Goal: Task Accomplishment & Management: Manage account settings

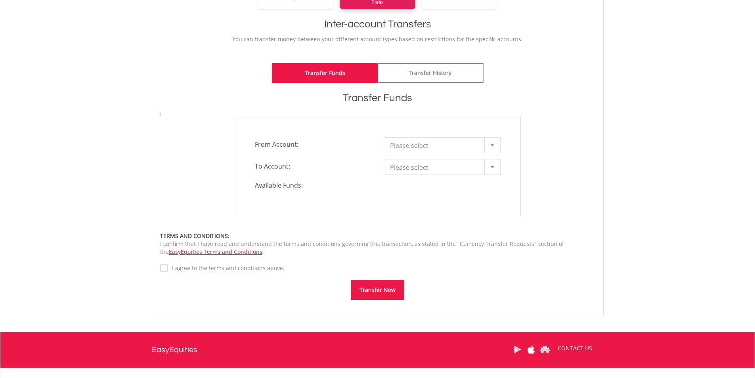
scroll to position [159, 0]
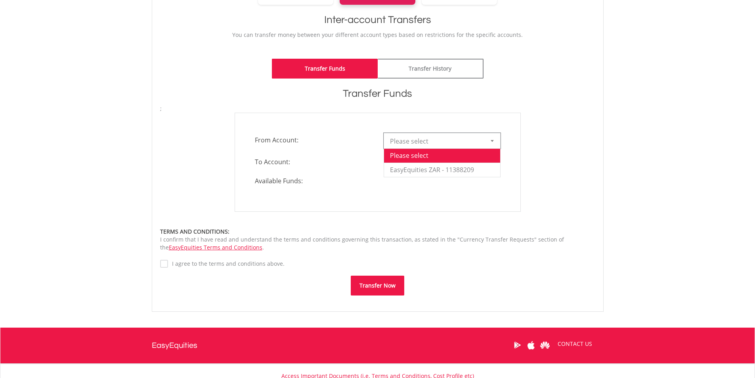
click at [464, 142] on span "Please select" at bounding box center [436, 141] width 92 height 16
click at [456, 167] on li "EasyEquities ZAR - 11388209" at bounding box center [442, 170] width 116 height 14
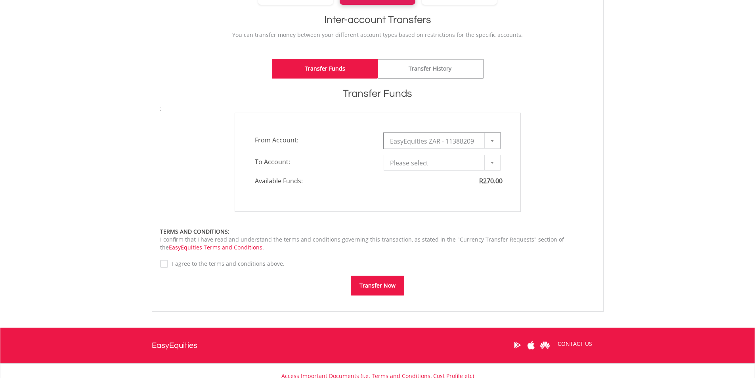
click at [446, 166] on span "Please select" at bounding box center [436, 163] width 92 height 16
click at [432, 190] on li "TFSA - 11388210" at bounding box center [442, 191] width 116 height 14
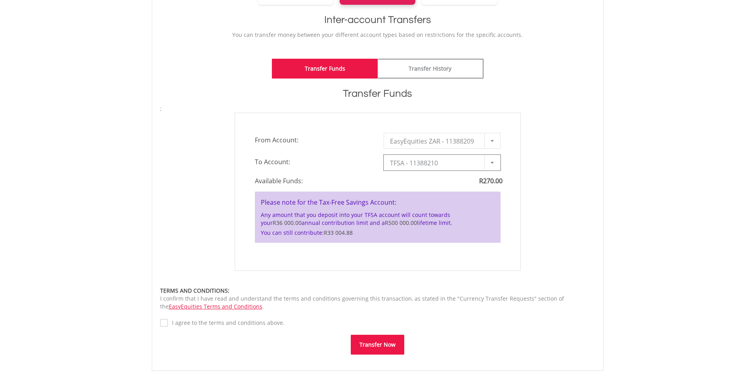
type input "*"
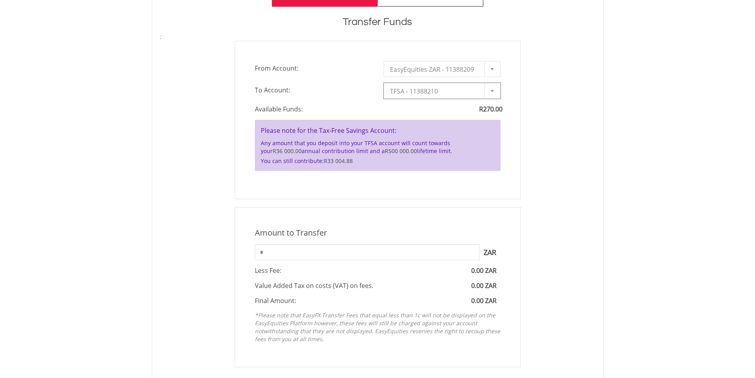
scroll to position [238, 0]
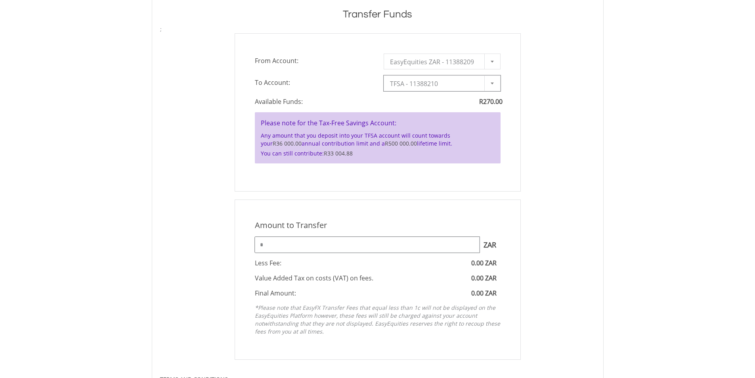
click at [337, 247] on input "*" at bounding box center [367, 245] width 225 height 16
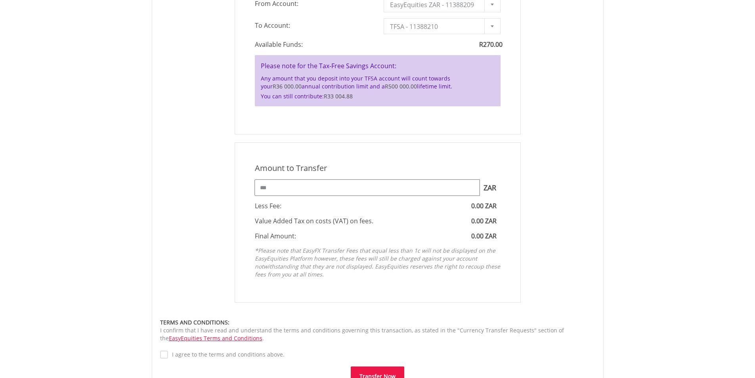
scroll to position [357, 0]
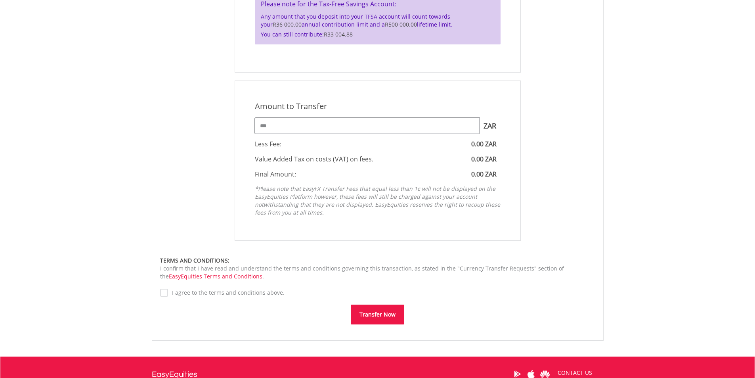
type input "***"
click at [168, 295] on label "I agree to the terms and conditions above." at bounding box center [226, 293] width 117 height 8
click at [381, 313] on button "Transfer Now" at bounding box center [378, 314] width 54 height 20
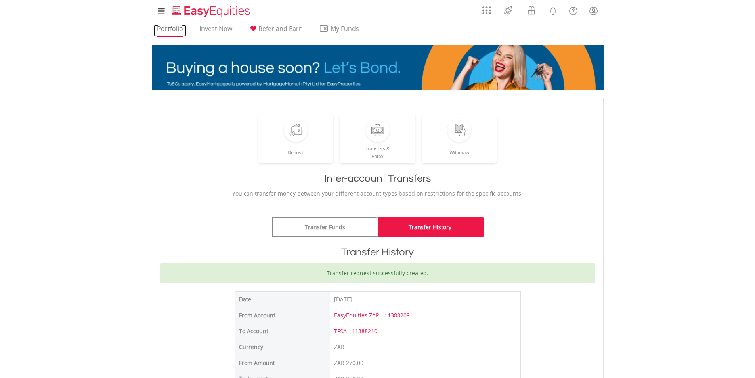
click at [174, 29] on link "Portfolio" at bounding box center [170, 31] width 33 height 12
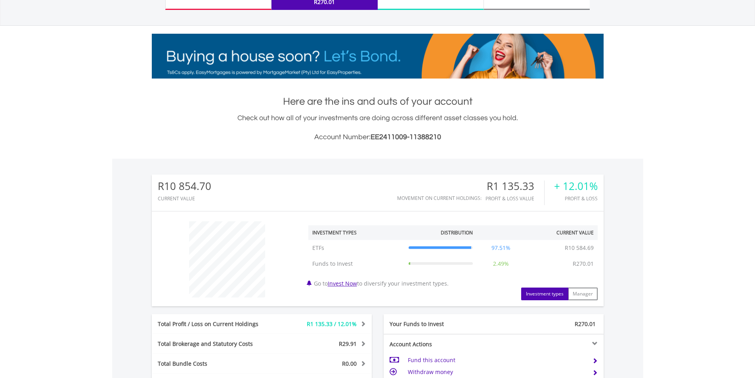
scroll to position [293, 0]
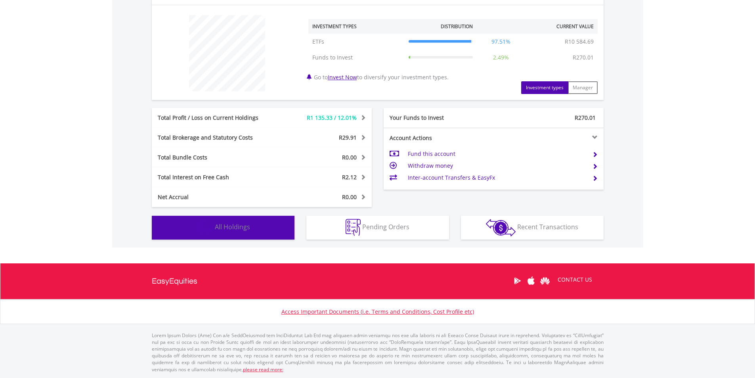
click at [231, 230] on span "All Holdings" at bounding box center [232, 226] width 35 height 9
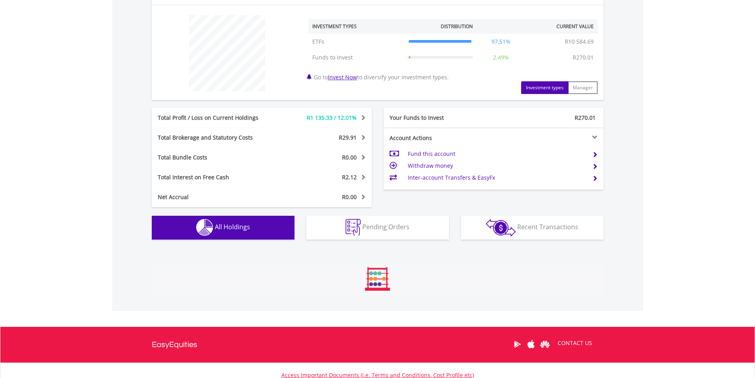
scroll to position [529, 0]
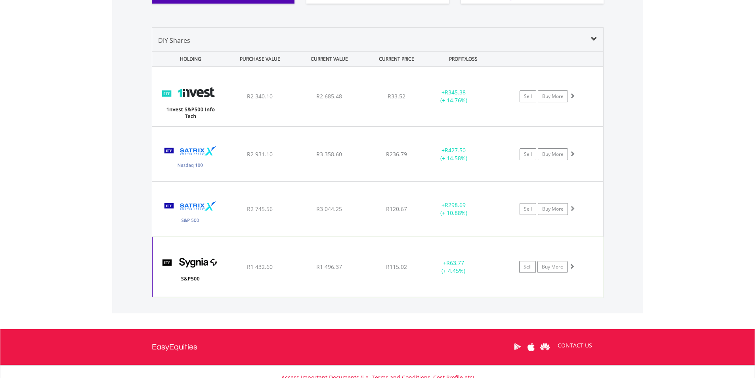
click at [576, 102] on div "Sell Buy More" at bounding box center [552, 96] width 104 height 12
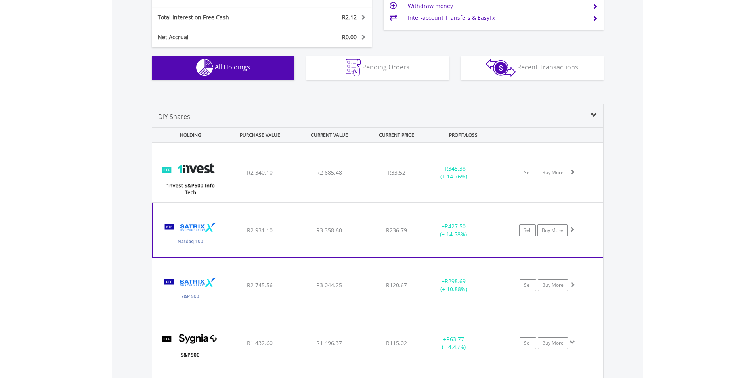
scroll to position [450, 0]
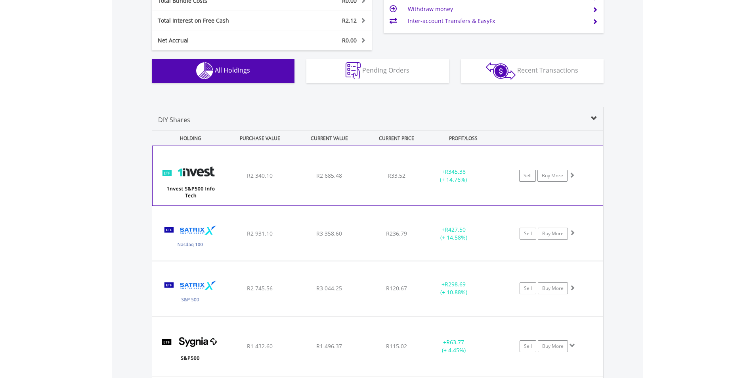
click at [299, 178] on div "R2 685.48" at bounding box center [329, 176] width 67 height 8
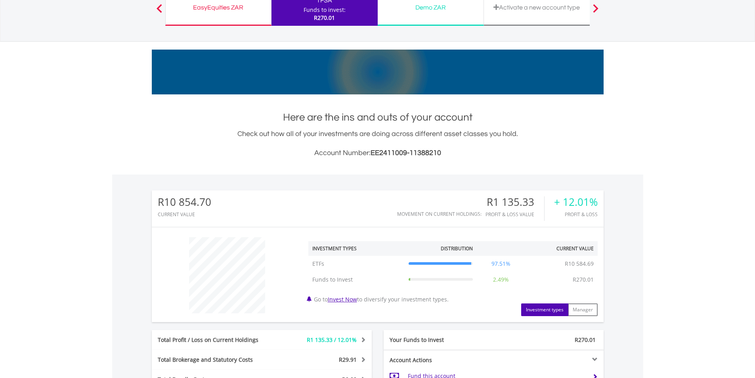
scroll to position [0, 0]
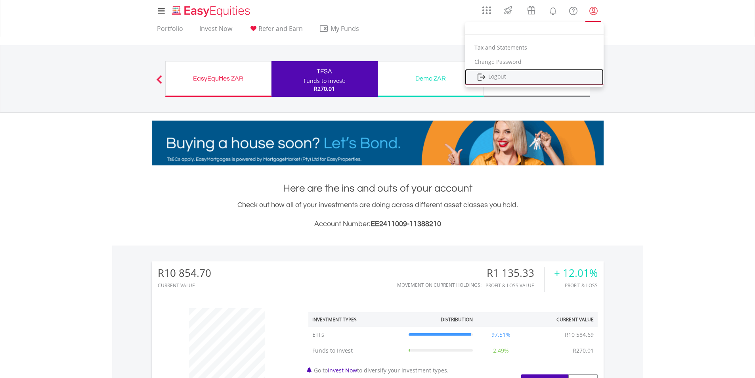
click at [505, 75] on link "Logout" at bounding box center [534, 77] width 139 height 16
